Goal: Task Accomplishment & Management: Use online tool/utility

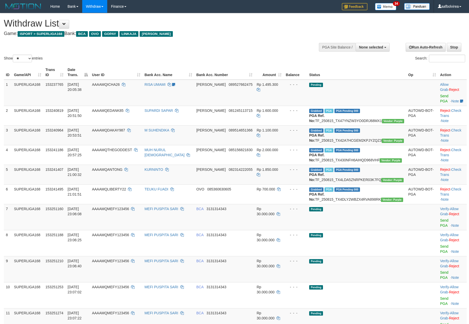
select select
select select "**"
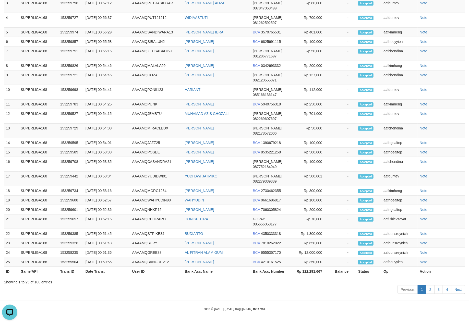
scroll to position [33, 0]
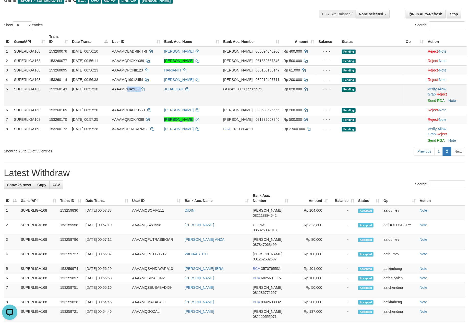
drag, startPoint x: 146, startPoint y: 104, endPoint x: 131, endPoint y: 103, distance: 15.1
click at [131, 103] on td "AAAAMQHAYEE" at bounding box center [136, 94] width 52 height 21
click at [6, 189] on link "Show 25 rows" at bounding box center [19, 185] width 30 height 9
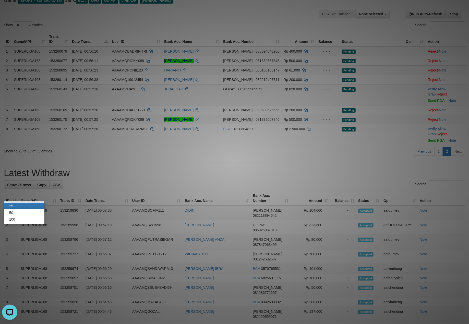
click at [268, 158] on div at bounding box center [234, 162] width 469 height 324
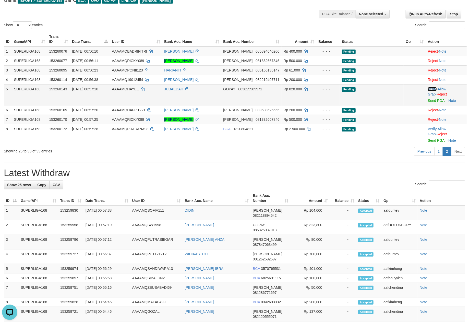
click at [430, 91] on link "Verify" at bounding box center [432, 89] width 9 height 4
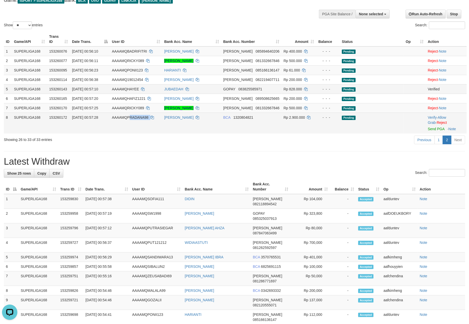
copy td "RADANA98"
drag, startPoint x: 159, startPoint y: 140, endPoint x: 133, endPoint y: 136, distance: 26.4
click at [133, 134] on td "AAAAMQPRADANA98" at bounding box center [136, 123] width 52 height 21
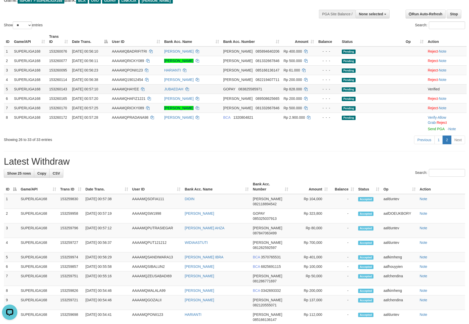
click at [202, 146] on div "Previous 1 2 Next" at bounding box center [332, 140] width 266 height 11
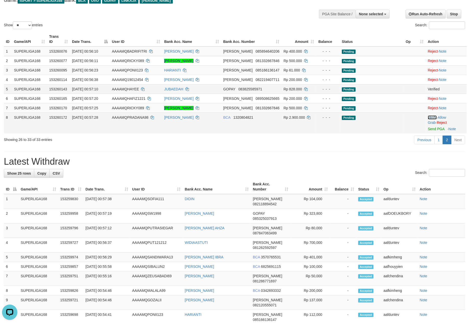
click at [430, 120] on link "Verify" at bounding box center [432, 117] width 9 height 4
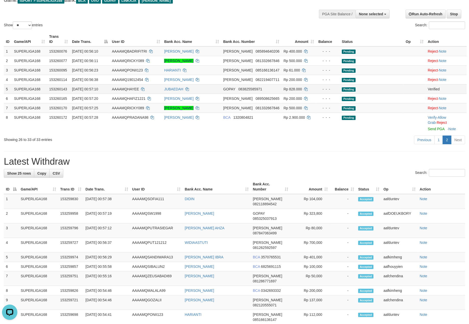
click at [272, 146] on div "**********" at bounding box center [234, 250] width 469 height 541
